Goal: Find specific fact: Find specific fact

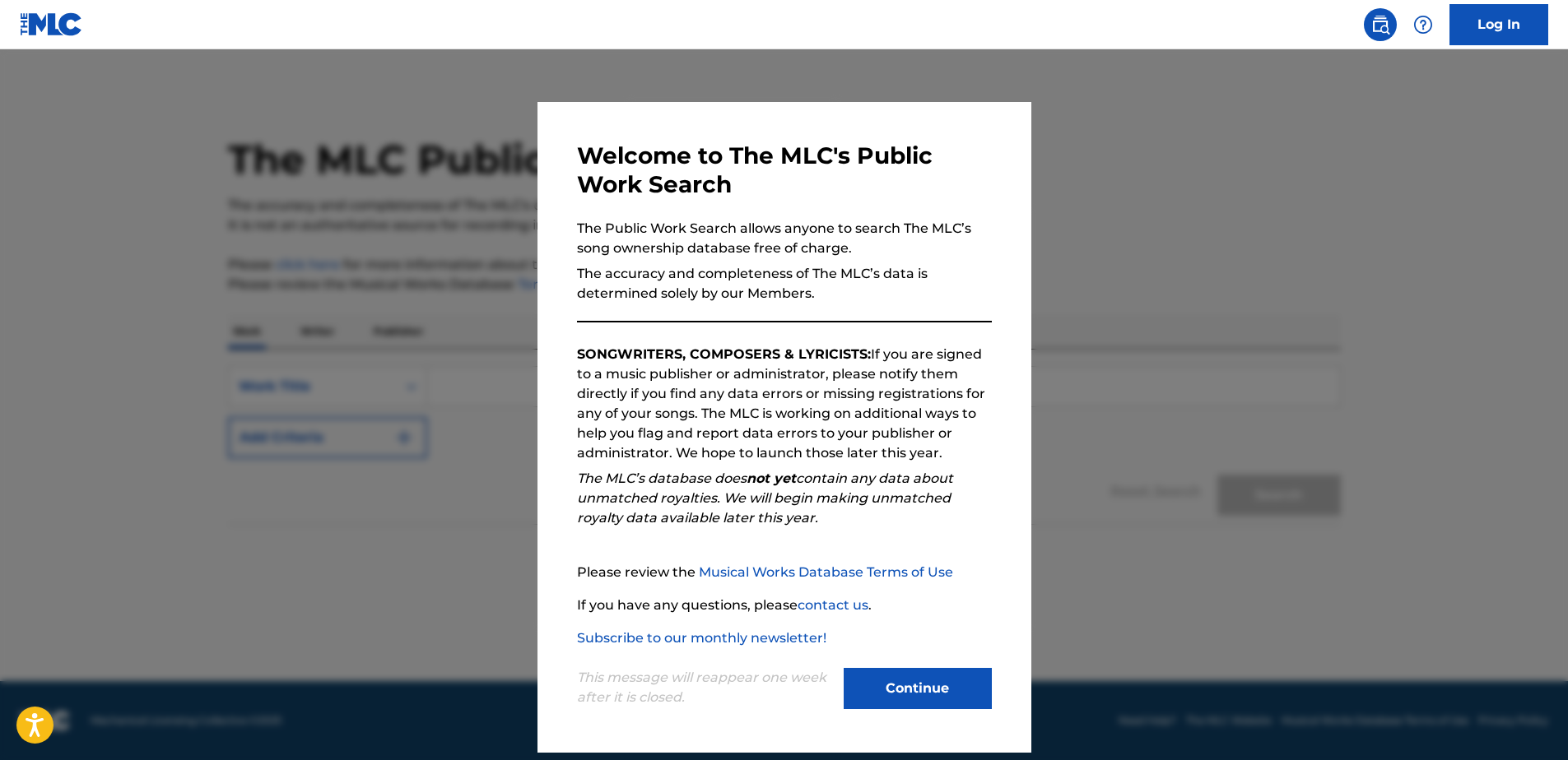
click at [910, 694] on button "Continue" at bounding box center [917, 688] width 148 height 41
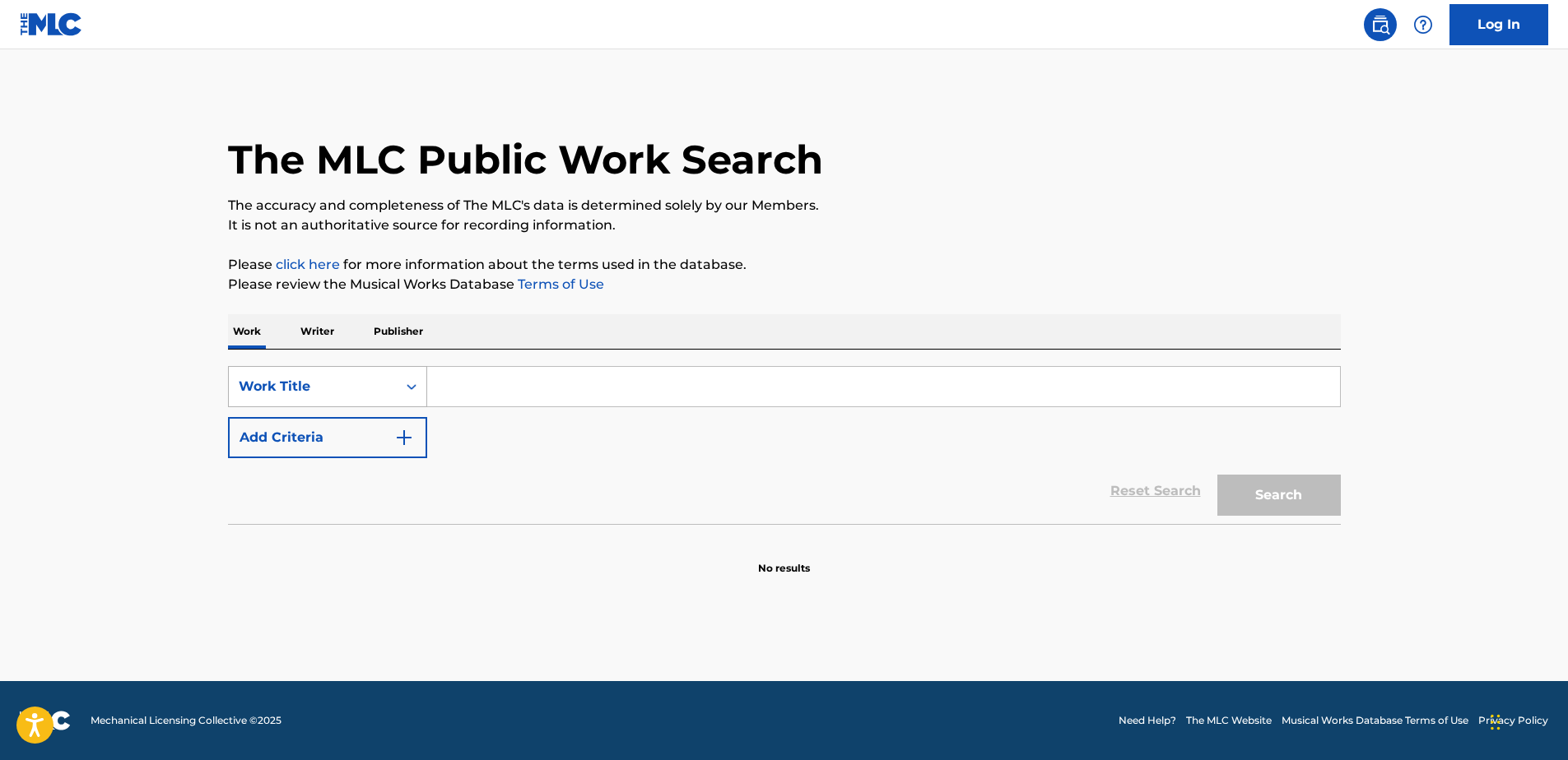
click at [370, 377] on div "Work Title" at bounding box center [313, 386] width 148 height 19
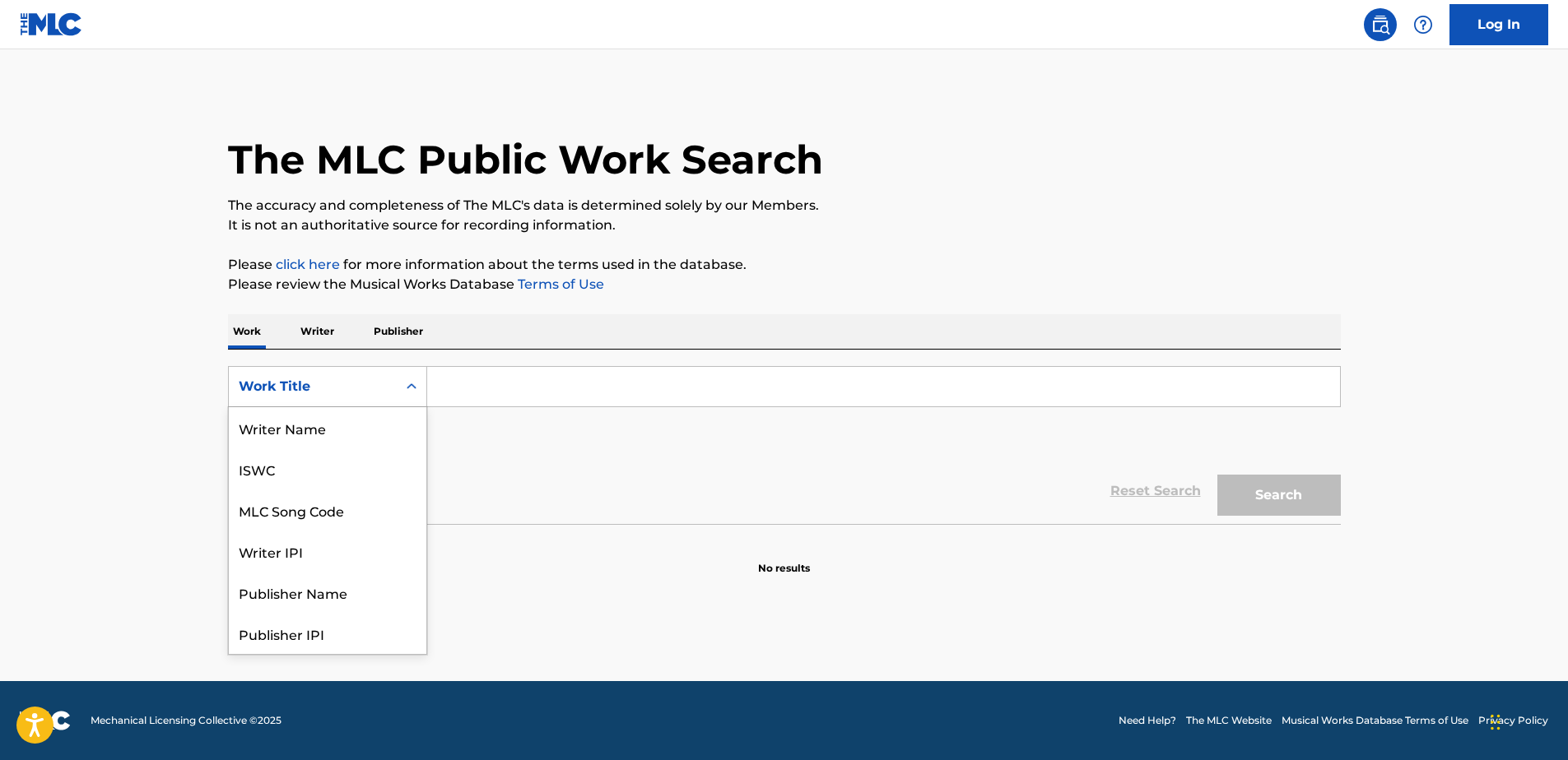
scroll to position [82, 0]
click at [353, 433] on div "MLC Song Code" at bounding box center [327, 428] width 198 height 41
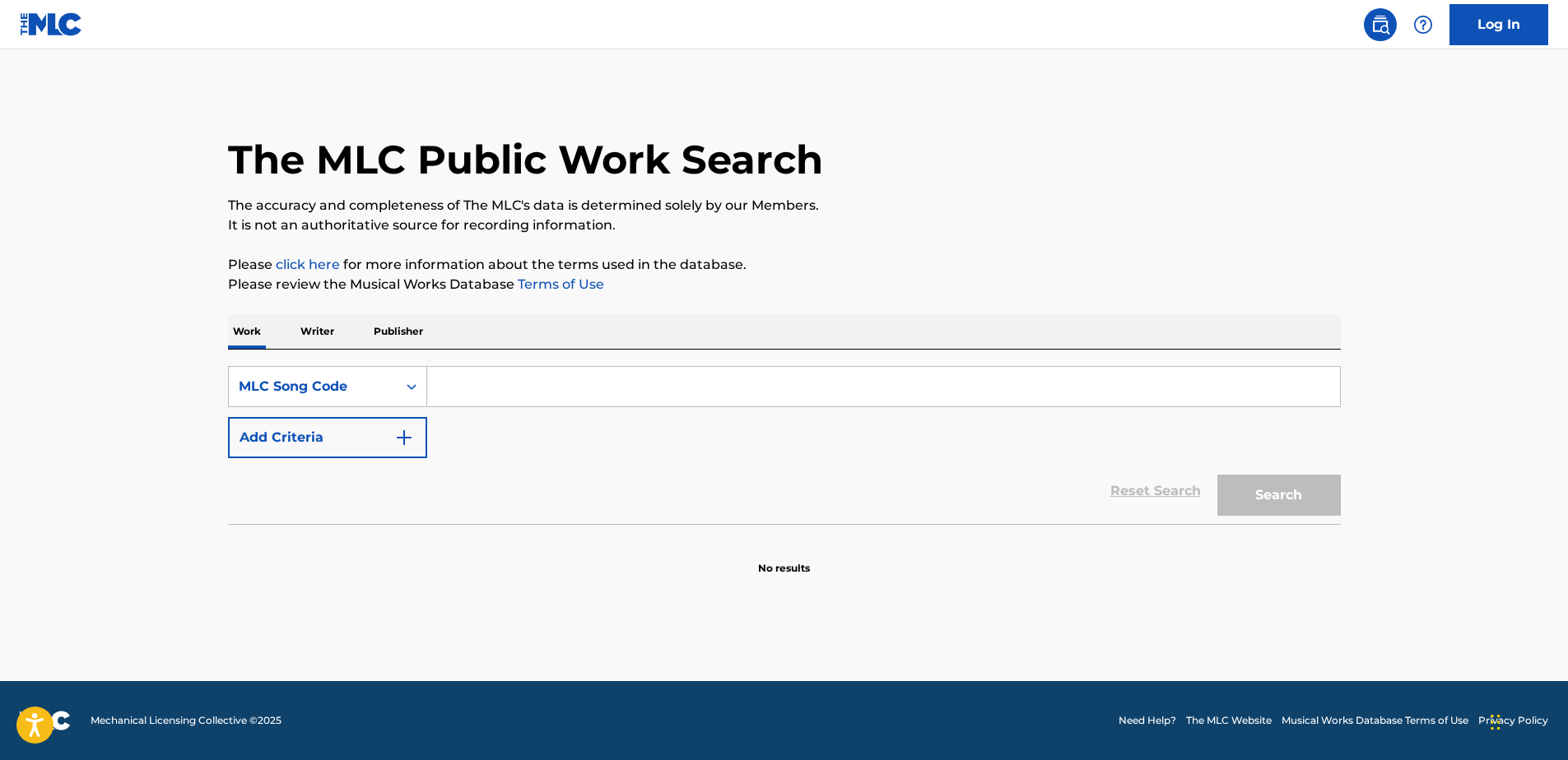
click at [479, 384] on input "Search Form" at bounding box center [883, 386] width 913 height 39
paste input "FVBEDJ"
type input "FVBEDJ"
click at [1262, 482] on button "Search" at bounding box center [1279, 495] width 123 height 41
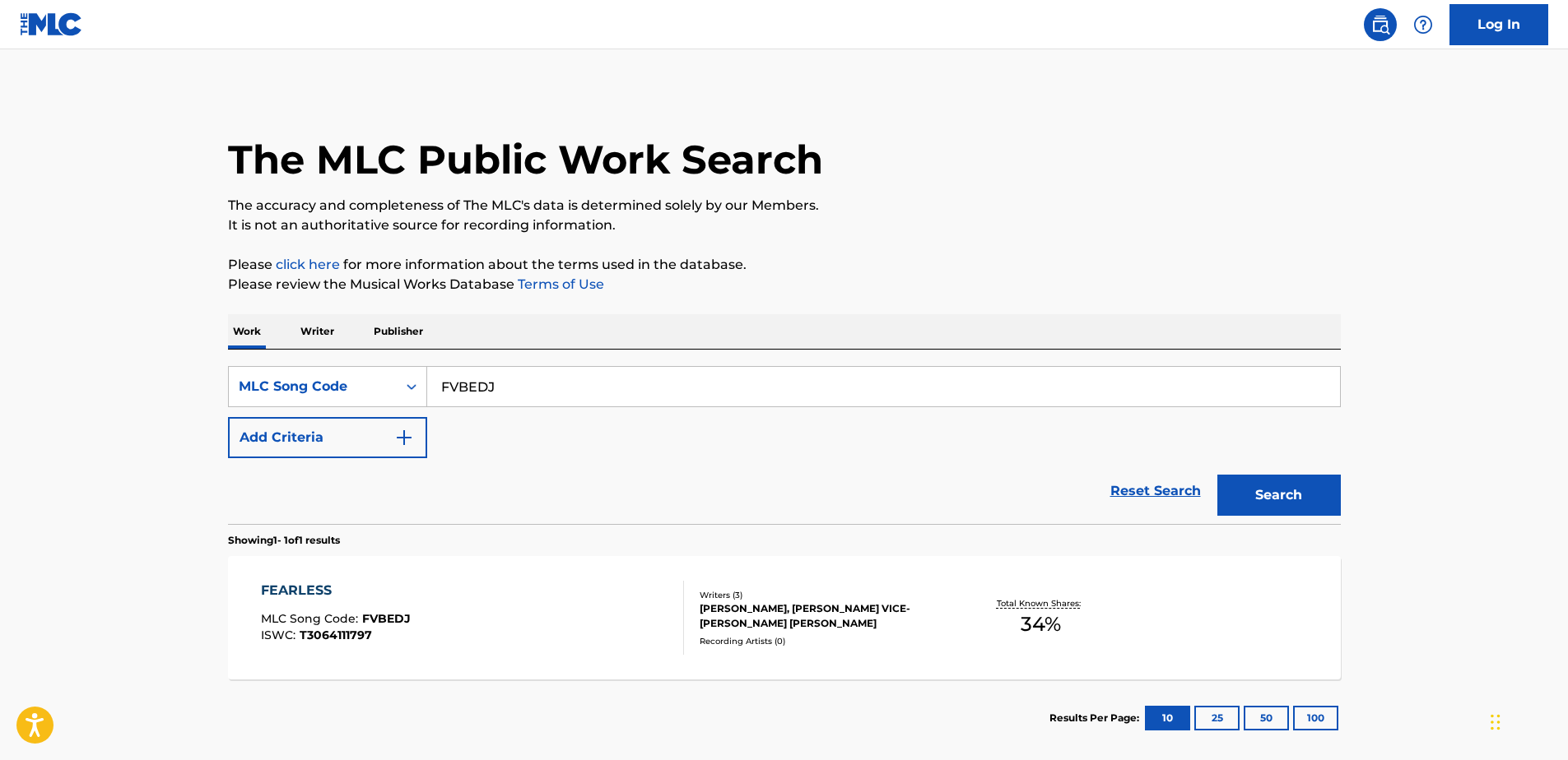
click at [602, 612] on div "FEARLESS MLC Song Code : FVBEDJ ISWC : T3064111797" at bounding box center [472, 617] width 423 height 74
